Goal: Use online tool/utility: Utilize a website feature to perform a specific function

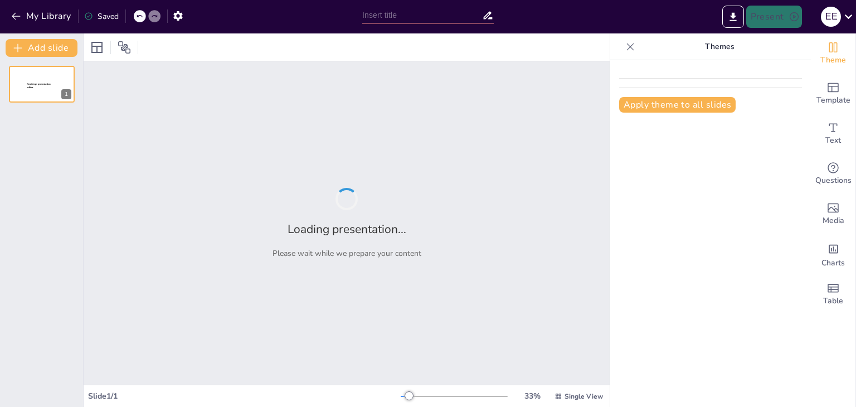
type input "Imported EL GOBIERNO.pptx"
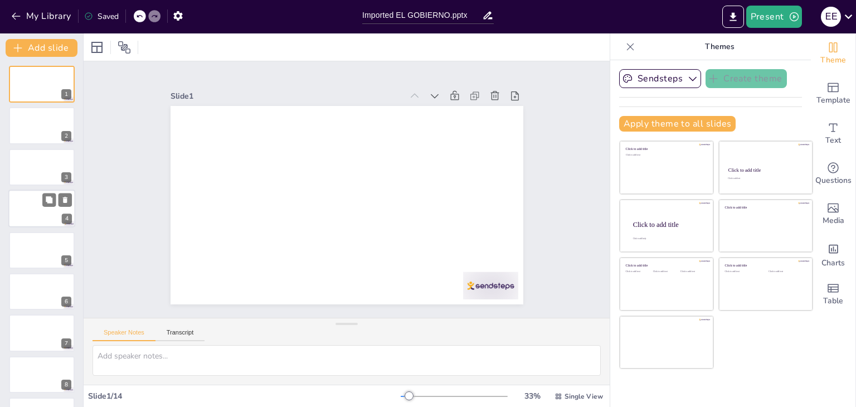
scroll to position [244, 0]
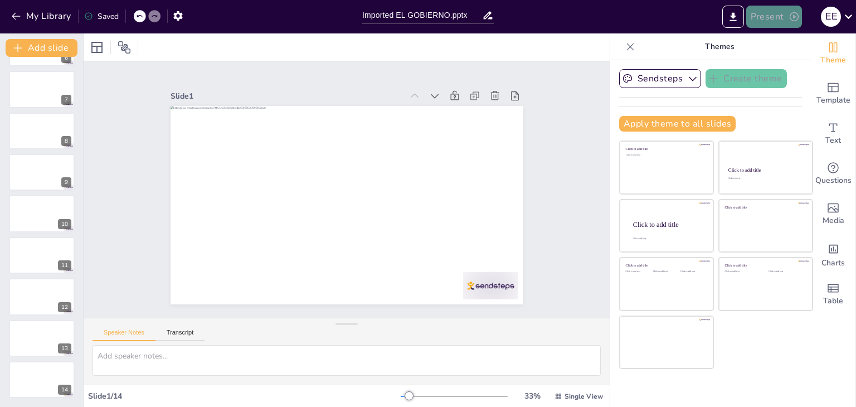
click at [766, 11] on button "Present" at bounding box center [774, 17] width 56 height 22
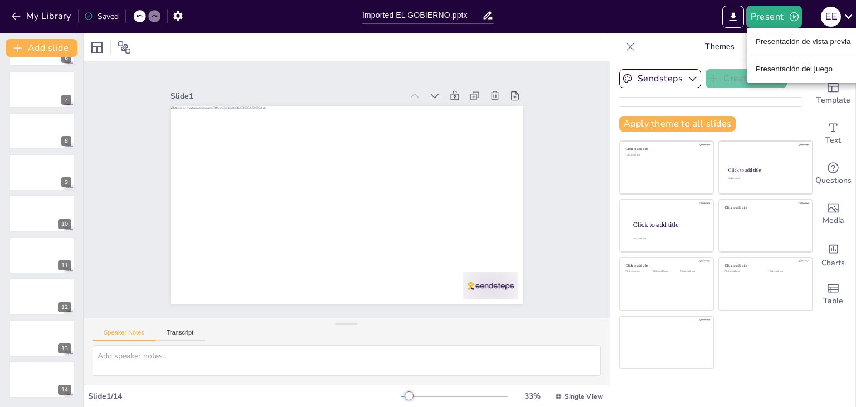
click at [757, 38] on font "Presentación de vista previa" at bounding box center [803, 41] width 95 height 8
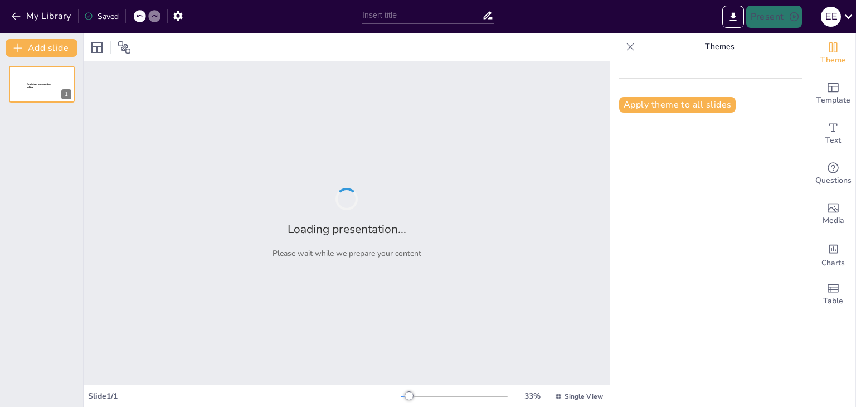
type input "Imported EL GOBIERNO.pptx"
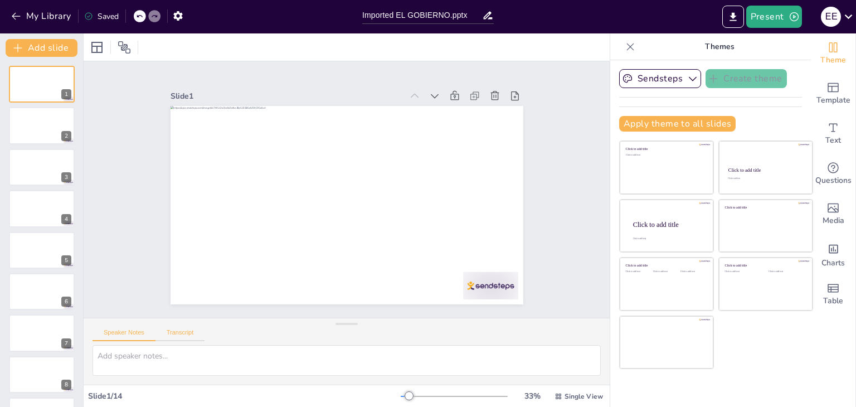
click at [167, 330] on button "Transcript" at bounding box center [180, 335] width 50 height 12
click at [138, 330] on button "Speaker Notes" at bounding box center [124, 335] width 63 height 12
click at [758, 377] on div "Sendsteps Create theme Apply theme to all slides Click to add title Click to ad…" at bounding box center [710, 233] width 201 height 347
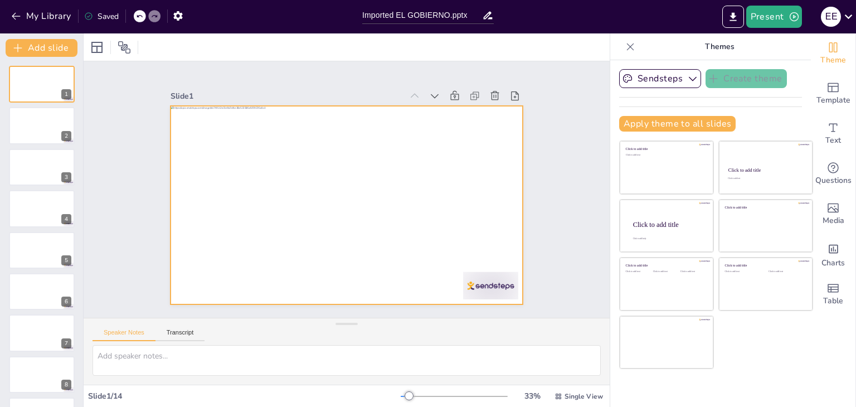
click at [370, 203] on div at bounding box center [331, 189] width 198 height 353
